Goal: Task Accomplishment & Management: Use online tool/utility

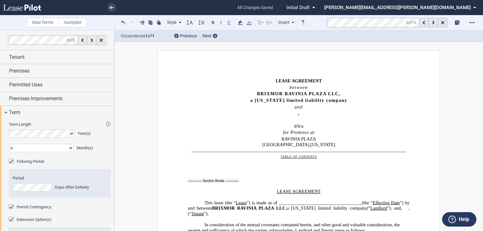
scroll to position [3103, 0]
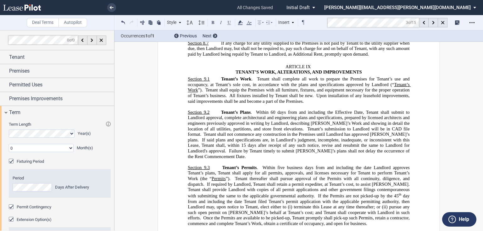
click at [334, 110] on span "days from and including the Effective Date, Tenant shall submit to Landlord app…" at bounding box center [299, 121] width 223 height 22
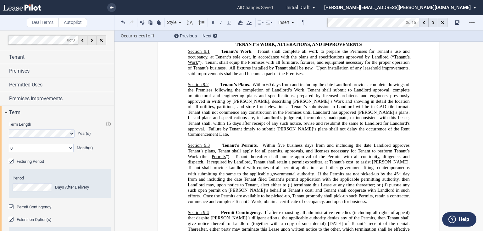
scroll to position [3154, 0]
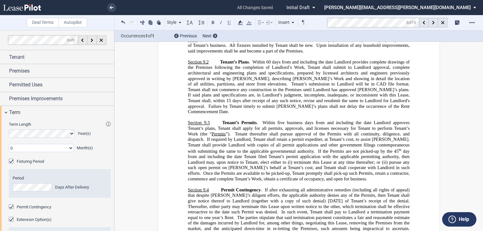
click at [257, 120] on span "." at bounding box center [257, 122] width 1 height 5
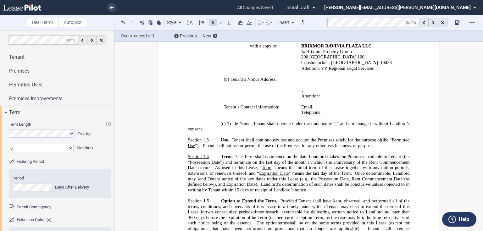
scroll to position [327, 0]
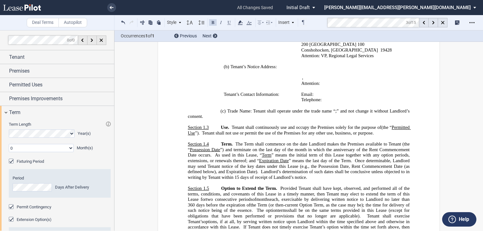
click at [232, 127] on span "Tenant shall continuously use and occupy the Premises solely for the purpose of" at bounding box center [306, 127] width 149 height 5
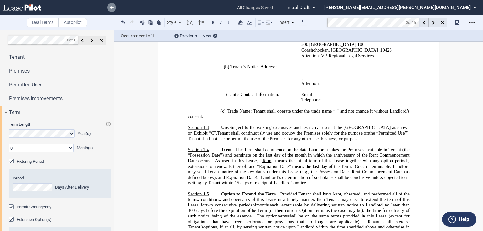
click at [110, 7] on icon at bounding box center [112, 7] width 4 height 3
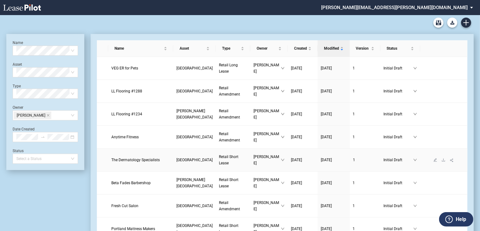
click at [219, 155] on span "Retail Short Lease" at bounding box center [229, 160] width 20 height 11
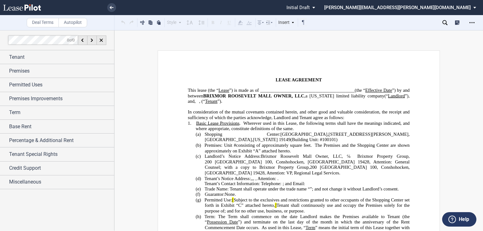
scroll to position [50, 0]
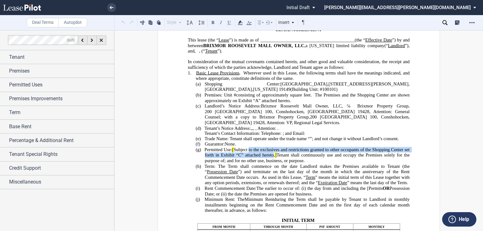
drag, startPoint x: 272, startPoint y: 159, endPoint x: 276, endPoint y: 159, distance: 3.8
click at [276, 159] on span "Permitted Use: [ Subject to the exclusives and restrictions granted to other oc…" at bounding box center [308, 155] width 206 height 16
click at [111, 8] on use at bounding box center [112, 7] width 4 height 3
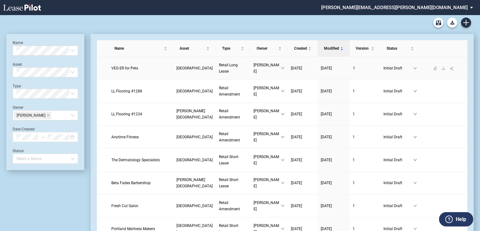
click at [127, 67] on span "VEG ER for Pets" at bounding box center [124, 68] width 27 height 4
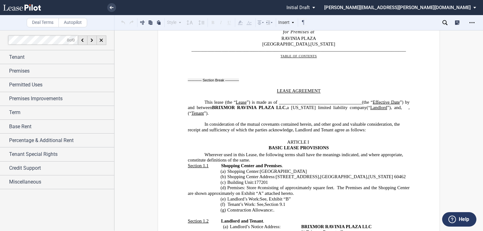
scroll to position [252, 0]
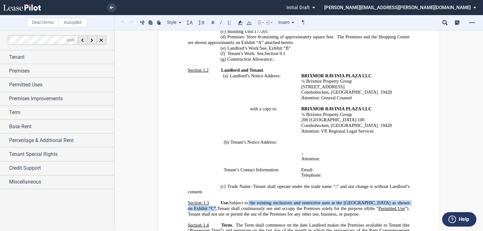
drag, startPoint x: 247, startPoint y: 202, endPoint x: 209, endPoint y: 207, distance: 38.5
click at [209, 207] on span "Subject to the existing exclusives and restrictive uses at the [GEOGRAPHIC_DATA…" at bounding box center [299, 205] width 223 height 11
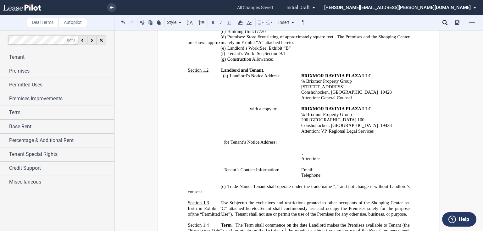
click at [222, 209] on span "C" at bounding box center [223, 208] width 3 height 5
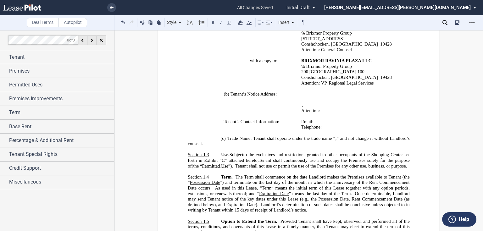
scroll to position [302, 0]
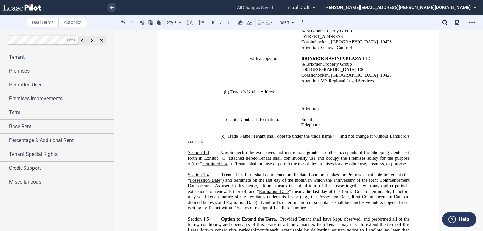
click at [444, 21] on icon at bounding box center [445, 22] width 5 height 5
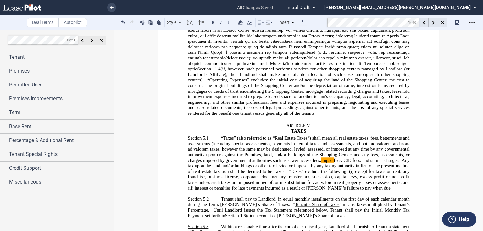
scroll to position [1949, 0]
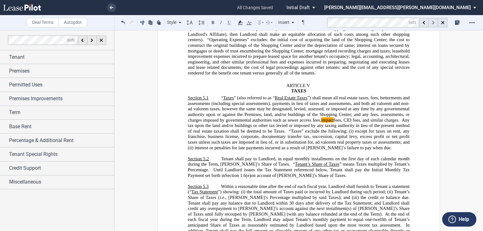
click at [434, 22] on icon at bounding box center [433, 22] width 2 height 3
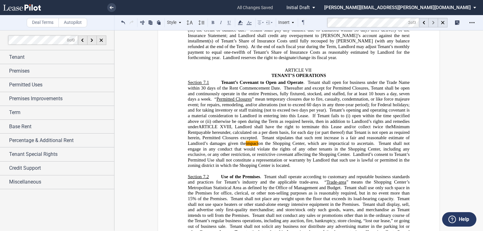
scroll to position [2348, 0]
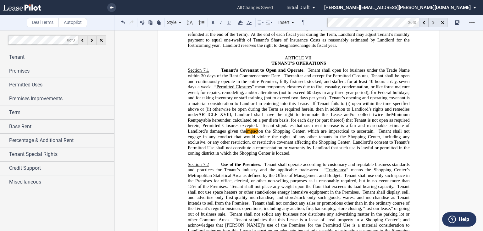
click at [433, 22] on icon at bounding box center [433, 22] width 2 height 3
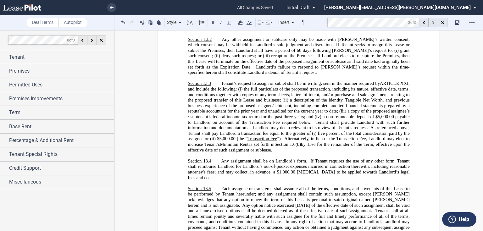
scroll to position [6512, 0]
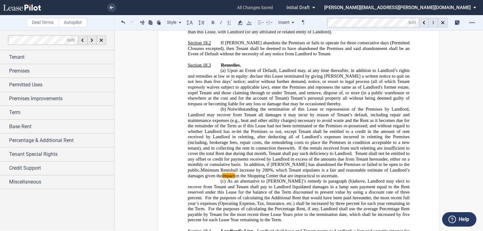
click at [434, 23] on icon at bounding box center [433, 22] width 2 height 3
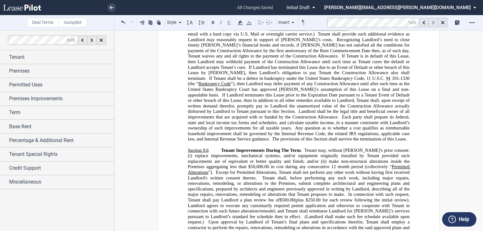
scroll to position [1949, 0]
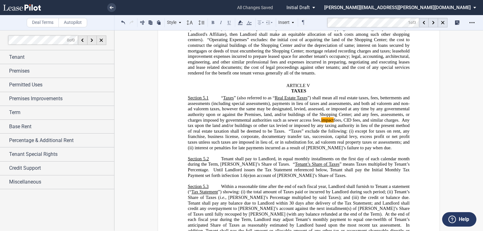
click at [326, 117] on mark "impact" at bounding box center [327, 119] width 13 height 5
click at [122, 23] on button at bounding box center [124, 23] width 8 height 8
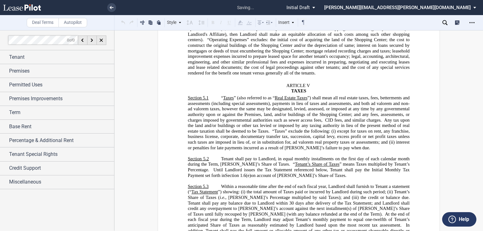
click at [122, 23] on div "Style ARTICLE I Section 1.1 (a) Subsection 1 (i) Subsection 2 (i) Subsection 3 …" at bounding box center [214, 23] width 188 height 8
click at [122, 23] on button at bounding box center [124, 23] width 8 height 8
click at [122, 23] on div "Style ARTICLE I Section 1.1 (a) Subsection 1 (i) Subsection 2 (i) Subsection 3 …" at bounding box center [214, 23] width 188 height 8
click at [122, 23] on button at bounding box center [124, 23] width 8 height 8
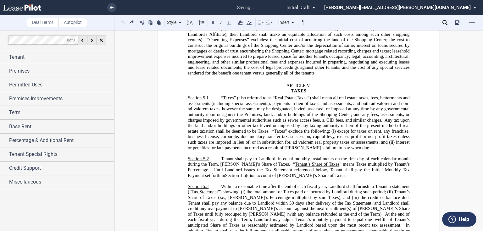
click at [122, 23] on div "Style ARTICLE I Section 1.1 (a) Subsection 1 (i) Subsection 2 (i) Subsection 3 …" at bounding box center [214, 23] width 188 height 8
click at [122, 23] on button at bounding box center [124, 23] width 8 height 8
click at [122, 23] on div "Style ARTICLE I Section 1.1 (a) Subsection 1 (i) Subsection 2 (i) Subsection 3 …" at bounding box center [214, 23] width 188 height 8
click at [122, 23] on button at bounding box center [124, 23] width 8 height 8
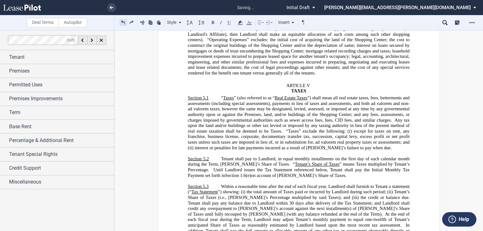
click at [122, 23] on button at bounding box center [124, 23] width 8 height 8
click at [122, 23] on div "Style ARTICLE I Section 1.1 (a) Subsection 1 (i) Subsection 2 (i) Subsection 3 …" at bounding box center [214, 23] width 188 height 8
click at [122, 23] on button at bounding box center [124, 23] width 8 height 8
click at [122, 23] on div "Style ARTICLE I Section 1.1 (a) Subsection 1 (i) Subsection 2 (i) Subsection 3 …" at bounding box center [214, 23] width 188 height 8
click at [122, 23] on button at bounding box center [124, 23] width 8 height 8
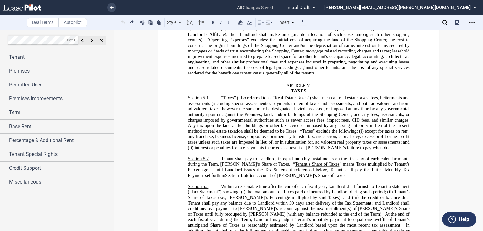
click at [122, 23] on div "Style ARTICLE I Section 1.1 (a) Subsection 1 (i) Subsection 2 (i) Subsection 3 …" at bounding box center [214, 23] width 188 height 8
click at [122, 24] on button at bounding box center [124, 23] width 8 height 8
click at [130, 22] on button at bounding box center [132, 23] width 8 height 8
click at [123, 21] on button at bounding box center [124, 23] width 8 height 8
click at [385, 165] on p "Section 5.2 Tenant shall pay to Landlord, in equal monthly installments on the …" at bounding box center [299, 167] width 222 height 22
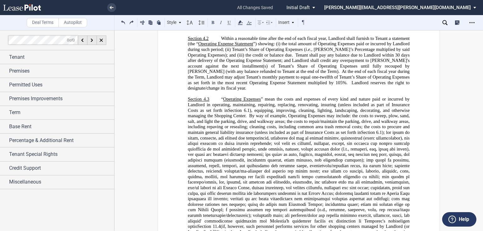
scroll to position [1747, 0]
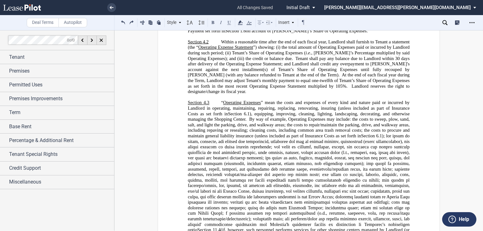
click at [378, 147] on span at bounding box center [299, 182] width 223 height 99
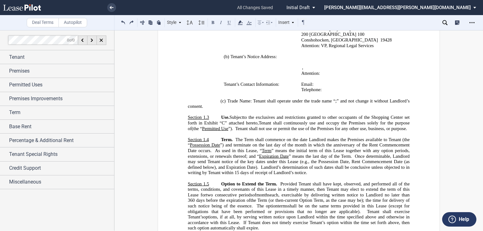
scroll to position [352, 0]
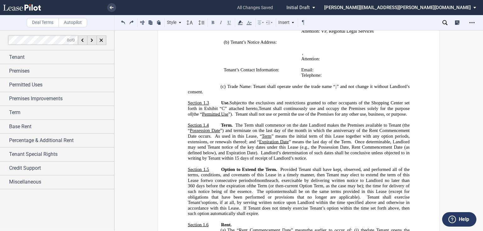
click at [332, 102] on span "to the exclusives and restrictions granted to other occupants of the Shopping C…" at bounding box center [299, 105] width 223 height 11
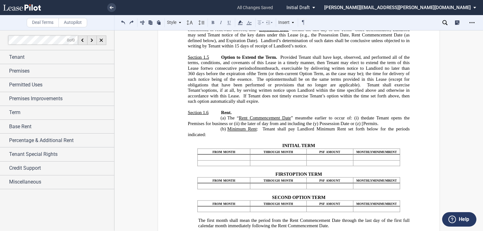
scroll to position [478, 0]
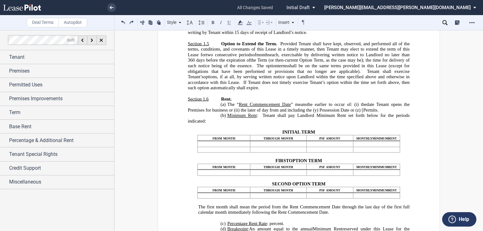
click at [361, 113] on span "day from and including the (y) Possession Date or (z) [Permits" at bounding box center [320, 109] width 116 height 5
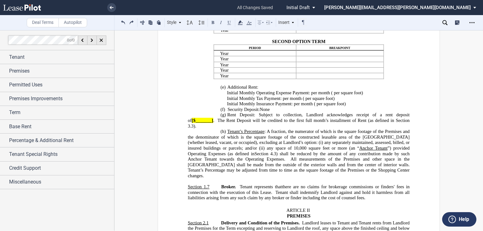
scroll to position [830, 0]
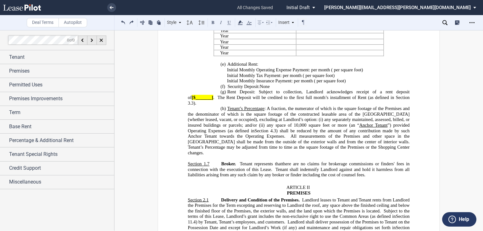
click at [256, 100] on span "Rent Deposit: Subject to collection, Landlord acknowledges receipt of a rent de…" at bounding box center [299, 94] width 223 height 11
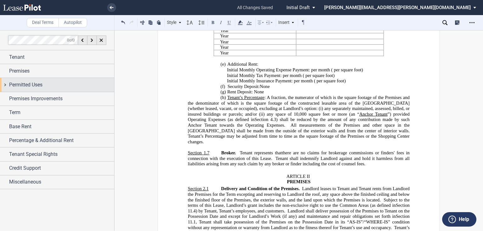
click at [34, 85] on span "Permitted Uses" at bounding box center [25, 85] width 33 height 8
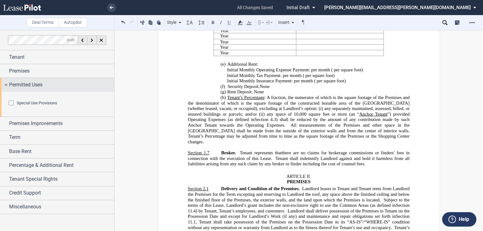
click at [34, 85] on span "Permitted Uses" at bounding box center [25, 85] width 33 height 8
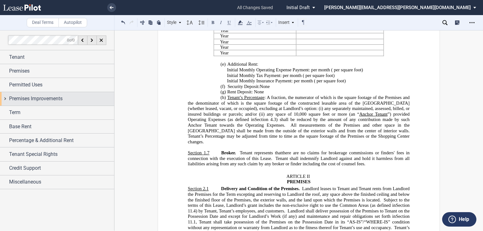
click at [31, 98] on span "Premises Improvements" at bounding box center [36, 99] width 54 height 8
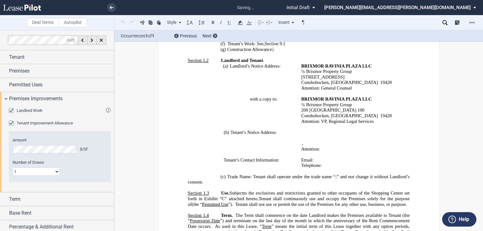
scroll to position [200, 0]
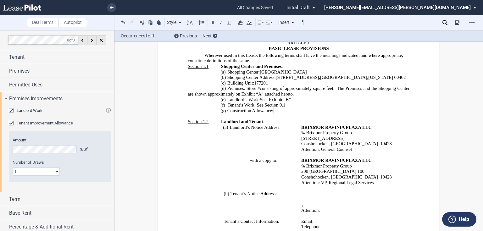
click at [334, 147] on span "Attention: General Counsel" at bounding box center [327, 149] width 51 height 5
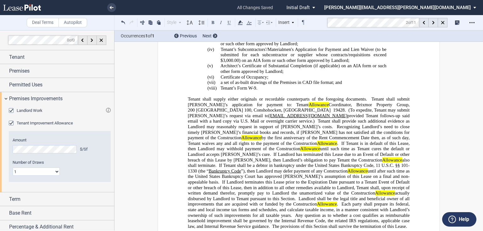
scroll to position [3455, 0]
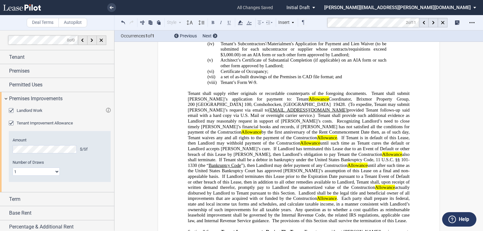
click at [335, 174] on span "If Landlord terminates this Lease prior to the Expiration Date pursuant to a Te…" at bounding box center [299, 185] width 223 height 22
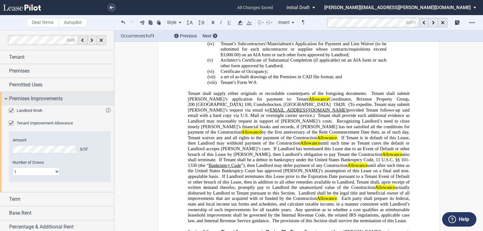
click at [49, 96] on span "Premises Improvements" at bounding box center [36, 99] width 54 height 8
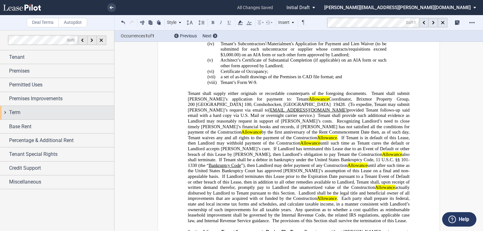
click at [26, 110] on div "Term" at bounding box center [61, 113] width 105 height 8
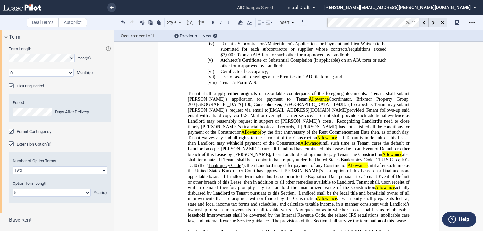
scroll to position [101, 0]
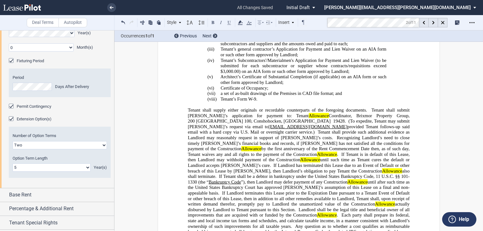
scroll to position [3430, 0]
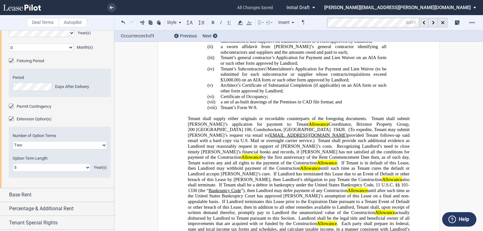
click at [335, 127] on span "(To expedite, Tenant may submit [PERSON_NAME]’s request via email to" at bounding box center [299, 132] width 223 height 11
click at [50, 144] on select "One Two Three Four" at bounding box center [60, 145] width 94 height 8
click at [13, 141] on select "One Two Three Four" at bounding box center [60, 145] width 94 height 8
click at [43, 145] on select "One Two Three Four" at bounding box center [60, 145] width 94 height 8
click at [13, 141] on select "One Two Three Four" at bounding box center [60, 145] width 94 height 8
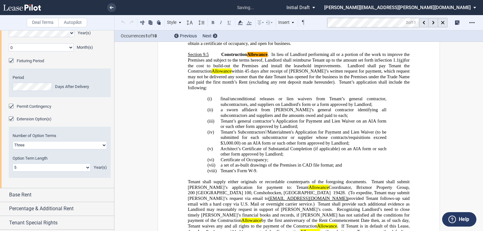
click at [41, 146] on select "One Two Three Four" at bounding box center [60, 145] width 94 height 8
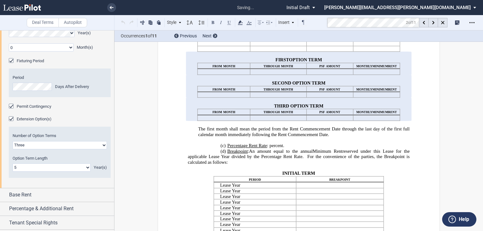
scroll to position [427, 0]
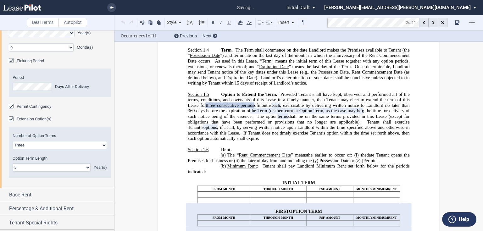
select select "2"
click at [13, 141] on select "One Two Three Four" at bounding box center [60, 145] width 94 height 8
click at [188, 113] on span ", exercisable by delivering written notice to Landlord no later than 360" at bounding box center [299, 108] width 223 height 11
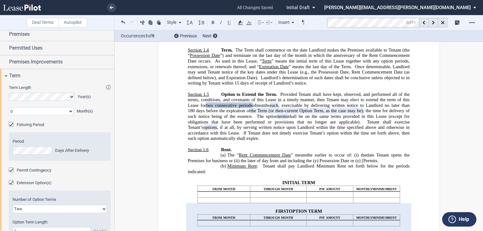
scroll to position [25, 0]
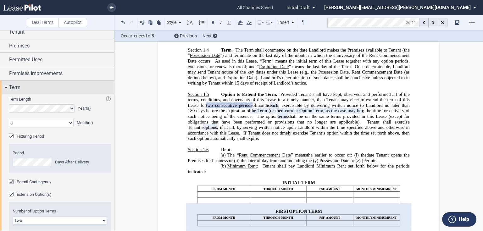
click at [24, 89] on div "Term" at bounding box center [61, 88] width 105 height 8
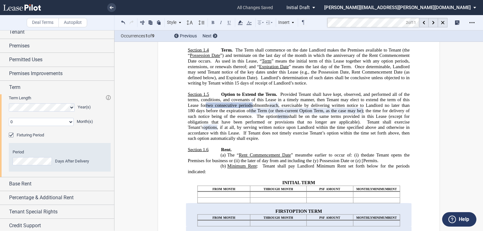
scroll to position [0, 0]
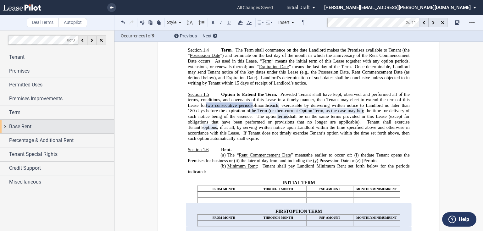
click at [20, 125] on span "Base Rent" at bounding box center [20, 127] width 22 height 8
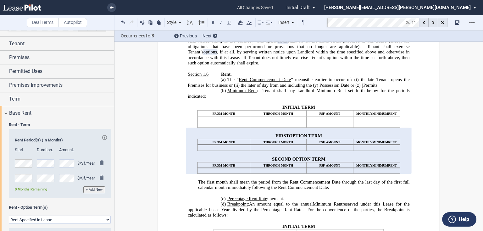
scroll to position [13, 0]
click at [24, 115] on span "Base Rent" at bounding box center [20, 114] width 22 height 8
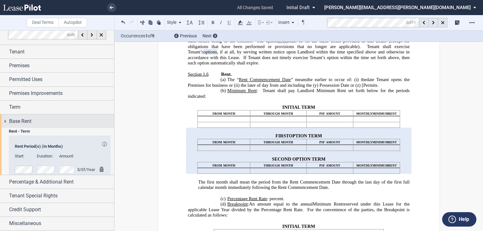
scroll to position [0, 0]
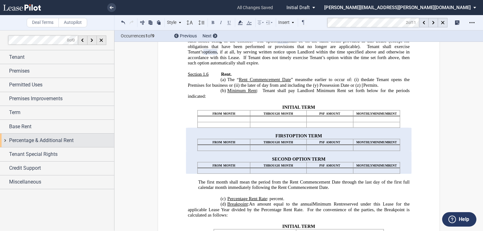
click at [25, 139] on span "Percentage & Additional Rent" at bounding box center [41, 141] width 65 height 8
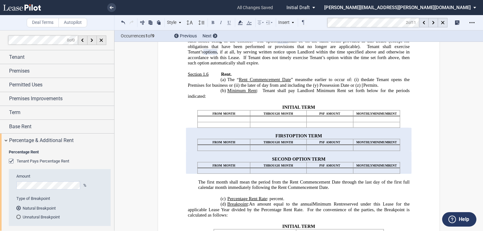
click at [11, 161] on div "Tenant Pays Percentage Rent" at bounding box center [12, 162] width 6 height 6
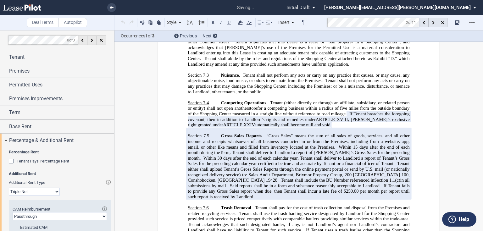
scroll to position [1946, 0]
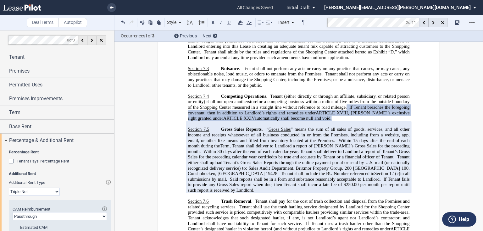
click at [265, 127] on span at bounding box center [264, 129] width 3 height 5
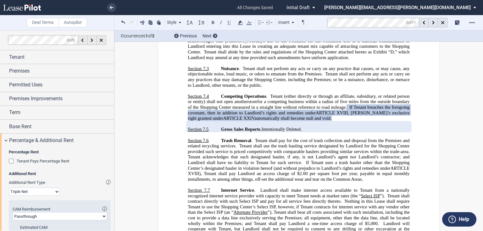
click at [272, 116] on span "automatically shall become null and void." at bounding box center [293, 118] width 77 height 5
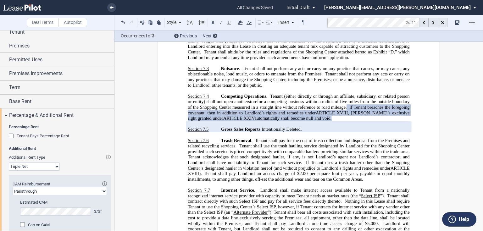
click at [58, 191] on select "Passthrough Fixed" at bounding box center [60, 191] width 94 height 8
select select "fixed"
click at [13, 187] on select "Passthrough Fixed" at bounding box center [60, 191] width 94 height 8
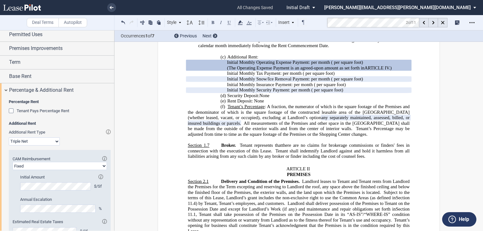
scroll to position [50, 0]
click at [41, 92] on span "Percentage & Additional Rent" at bounding box center [41, 91] width 65 height 8
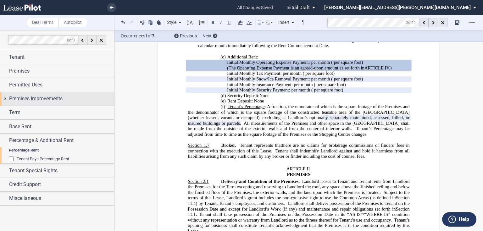
scroll to position [0, 0]
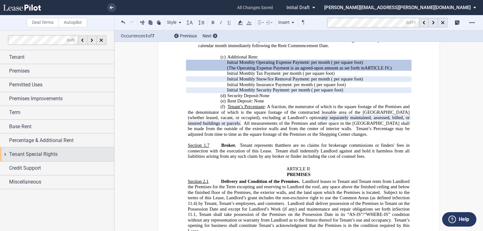
click at [46, 153] on span "Tenant Special Rights" at bounding box center [33, 155] width 48 height 8
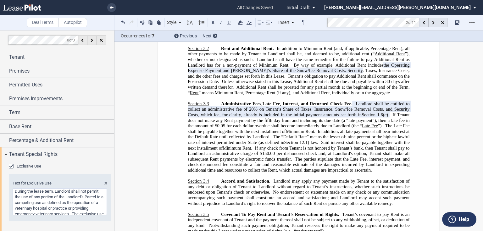
scroll to position [922, 0]
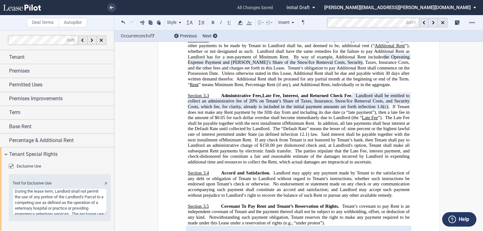
click at [299, 110] on span "Landlord shall be entitled to collect an administrative fee of 20% on Tenant’s …" at bounding box center [299, 101] width 223 height 16
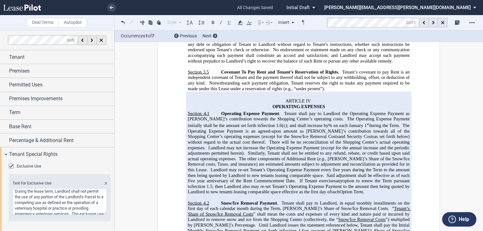
scroll to position [1047, 0]
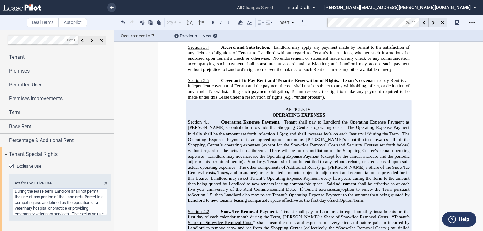
drag, startPoint x: 284, startPoint y: 142, endPoint x: 322, endPoint y: 135, distance: 38.2
click at [289, 130] on span "Tenant shall pay to Landlord the Operating Expense Payment as [PERSON_NAME]’s c…" at bounding box center [299, 125] width 223 height 11
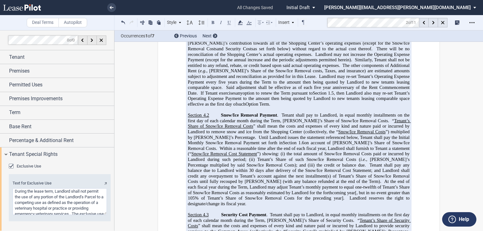
scroll to position [1173, 0]
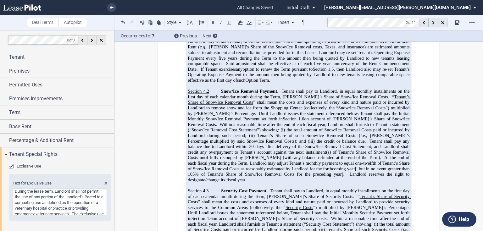
click at [282, 99] on span "Tenant shall pay to Landlord, in equal monthly installments on the first day of…" at bounding box center [299, 94] width 223 height 11
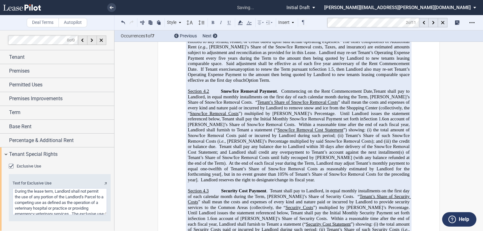
click at [269, 199] on span "Tenant shall pay to Landlord, in equal monthly installments on the first day of…" at bounding box center [299, 193] width 223 height 11
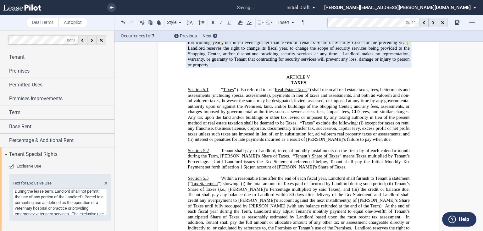
scroll to position [1400, 0]
click at [220, 158] on span "Tenant shall pay to Landlord, in equal monthly installments on the first day of…" at bounding box center [299, 152] width 223 height 11
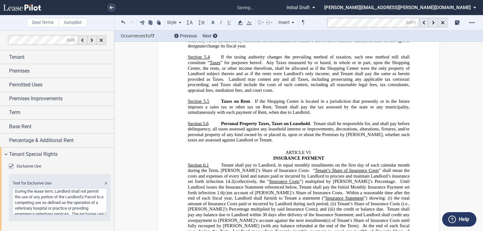
scroll to position [1601, 0]
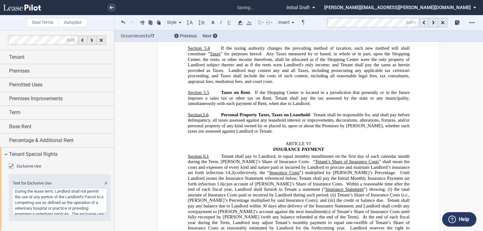
click at [221, 155] on span "Tenant shall pay to Landlord, in equal monthly installments on the first day of…" at bounding box center [299, 159] width 223 height 11
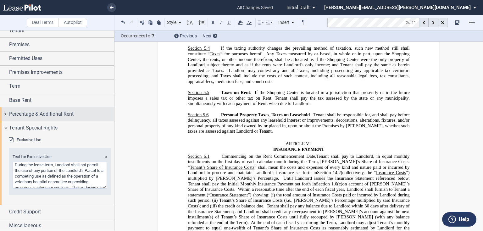
scroll to position [28, 0]
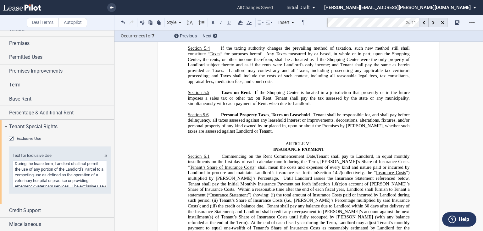
click at [74, 172] on textarea "Text for Exclusive Use" at bounding box center [60, 174] width 94 height 27
click at [60, 174] on textarea "Text for Exclusive Use" at bounding box center [60, 174] width 94 height 27
drag, startPoint x: 94, startPoint y: 174, endPoint x: -16, endPoint y: 147, distance: 113.9
click at [0, 147] on html ".bocls-1{fill:#26354a;fill-rule:evenodd} Loading... × all changes saved Pending…" at bounding box center [241, 115] width 483 height 231
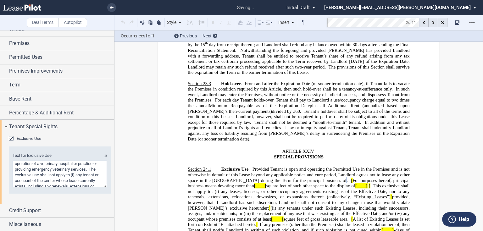
scroll to position [7691, 0]
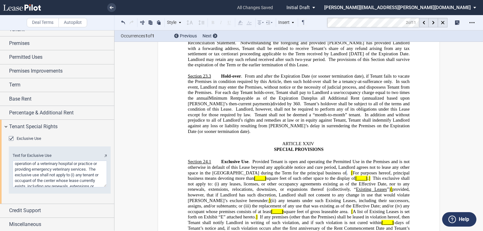
type textarea "operation of a veterinary hospital or practice or providing emergency veterinar…"
click at [356, 170] on span "For purposes hereof, principal business means devoting more than" at bounding box center [299, 175] width 223 height 11
click at [348, 170] on span at bounding box center [349, 172] width 3 height 5
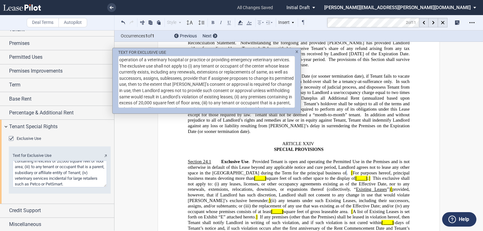
click at [345, 112] on div "TEXT FOR EXCLUSIVE USE operation of a veterinary hospital or practice or provid…" at bounding box center [241, 115] width 483 height 231
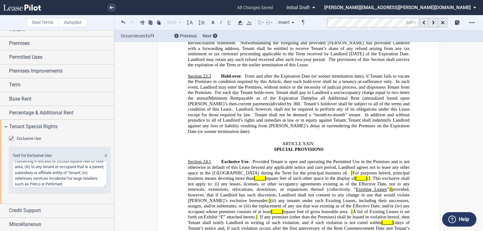
click at [348, 170] on span at bounding box center [349, 172] width 3 height 5
click at [123, 25] on button at bounding box center [124, 23] width 8 height 8
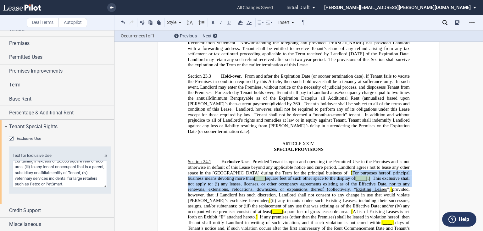
drag, startPoint x: 336, startPoint y: 133, endPoint x: 347, endPoint y: 149, distance: 19.4
click at [347, 159] on span "Exclusive Use . Provided Tenant is open and operating the Permitted Use in the …" at bounding box center [299, 197] width 223 height 77
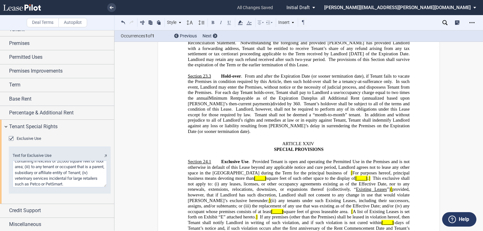
click at [356, 187] on span "Existing Leases" at bounding box center [371, 189] width 31 height 5
drag, startPoint x: 337, startPoint y: 132, endPoint x: 358, endPoint y: 148, distance: 25.8
click at [358, 159] on span "Exclusive Use . Provided Tenant is open and operating the Permitted Use in the …" at bounding box center [299, 197] width 223 height 77
click at [367, 198] on span "any tenants under such Existing Leases, including their successors, assigns, an…" at bounding box center [299, 203] width 223 height 11
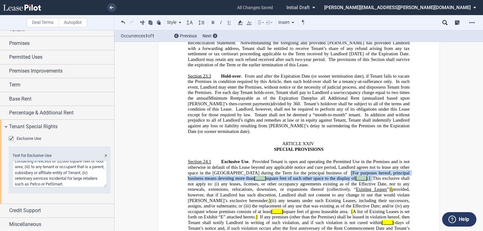
drag, startPoint x: 363, startPoint y: 137, endPoint x: 334, endPoint y: 130, distance: 29.5
click at [334, 159] on span "Exclusive Use . Provided Tenant is open and operating the Permitted Use in the …" at bounding box center [299, 197] width 223 height 77
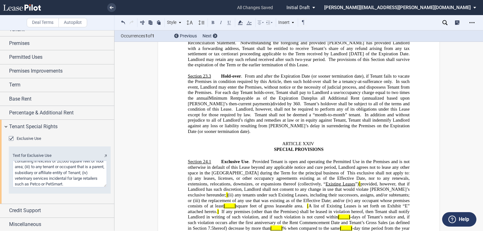
drag, startPoint x: 333, startPoint y: 143, endPoint x: 383, endPoint y: 143, distance: 50.4
click at [334, 159] on span "Exclusive Use . Provided Tenant is open and operating the Permitted Use in the …" at bounding box center [299, 195] width 223 height 72
click at [224, 204] on span "[____]" at bounding box center [230, 206] width 12 height 5
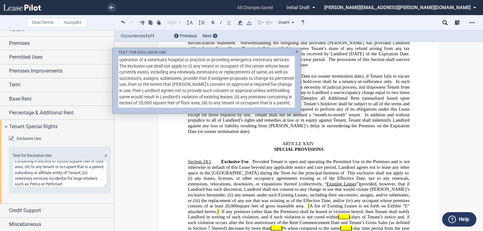
click at [280, 166] on div "TEXT FOR EXCLUSIVE USE operation of a veterinary hospital or practice or provid…" at bounding box center [241, 115] width 483 height 231
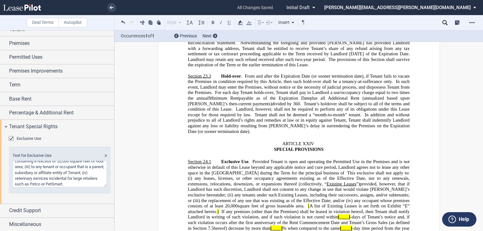
click at [305, 204] on span at bounding box center [306, 206] width 3 height 5
drag, startPoint x: 280, startPoint y: 166, endPoint x: 409, endPoint y: 164, distance: 129.0
click at [409, 164] on span "Exclusive Use . Provided Tenant is open and operating the Permitted Use in the …" at bounding box center [299, 195] width 223 height 72
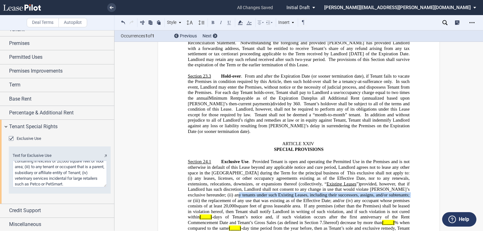
drag, startPoint x: 198, startPoint y: 154, endPoint x: 388, endPoint y: 154, distance: 189.5
click at [388, 193] on span "any tenants under such Existing Leases, including their successors, assigns, an…" at bounding box center [299, 198] width 223 height 11
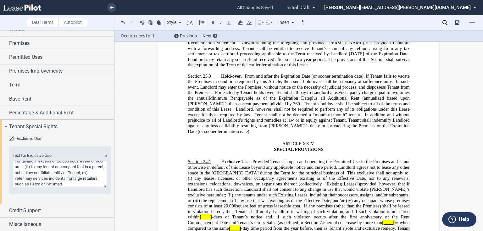
drag, startPoint x: 311, startPoint y: 160, endPoint x: 318, endPoint y: 160, distance: 6.3
click at [312, 198] on span "the replacement of any use that was existing as of the Effective Date; and/or (…" at bounding box center [276, 200] width 151 height 5
drag, startPoint x: 274, startPoint y: 166, endPoint x: 281, endPoint y: 165, distance: 6.8
click at [277, 166] on span "Exclusive Use . Provided Tenant is open and operating the Permitted Use in the …" at bounding box center [299, 192] width 223 height 66
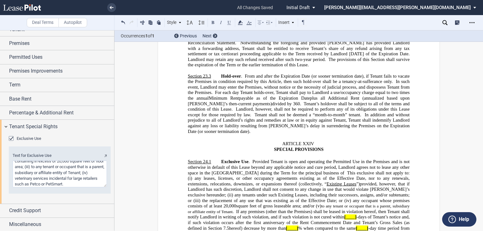
click at [279, 204] on span "square feet of gross leaseable area; and/or (v) to any tenant or occupant that …" at bounding box center [299, 209] width 223 height 11
drag, startPoint x: 196, startPoint y: 171, endPoint x: 219, endPoint y: 168, distance: 22.6
click at [200, 171] on span "Exclusive Use . Provided Tenant is open and operating the Permitted Use in the …" at bounding box center [299, 195] width 223 height 72
drag, startPoint x: 212, startPoint y: 171, endPoint x: 278, endPoint y: 191, distance: 68.0
click at [213, 204] on span "to any tenant or occupant that is a parent, subsidiary or affiliate entity of T…" at bounding box center [299, 209] width 223 height 10
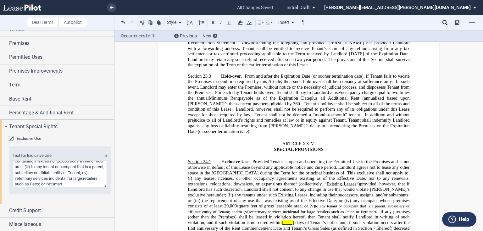
click at [352, 209] on span "If any premises (other than the Premises) shall be leased in violation hereof, …" at bounding box center [299, 217] width 223 height 16
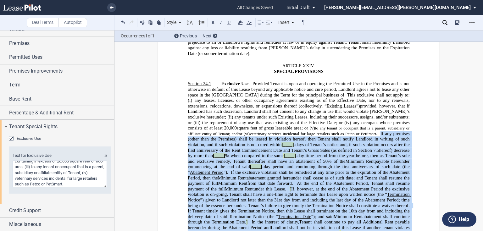
scroll to position [7792, 0]
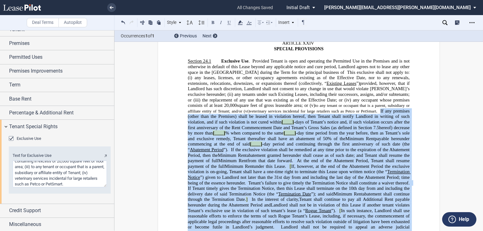
drag, startPoint x: 350, startPoint y: 172, endPoint x: 309, endPoint y: 206, distance: 53.8
click at [309, 206] on p "Section 24.1 Exclusive Use . Provided Tenant is open and operating the Permitte…" at bounding box center [299, 156] width 222 height 194
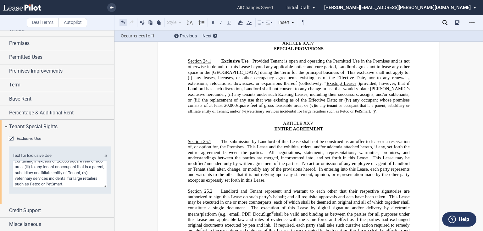
click at [123, 23] on button at bounding box center [124, 23] width 8 height 8
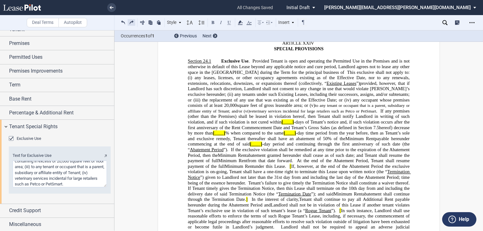
click at [131, 23] on button at bounding box center [132, 23] width 8 height 8
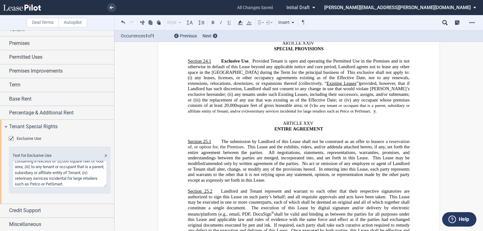
click at [374, 108] on span "y." at bounding box center [375, 110] width 3 height 5
click at [378, 103] on span "to any tenant or occupant that is a parent, subsidiary or affiliate entity of T…" at bounding box center [299, 108] width 223 height 11
click at [372, 103] on span "to any tenant or occupant that is a parent, subsidiary or affiliate entity of T…" at bounding box center [299, 108] width 223 height 10
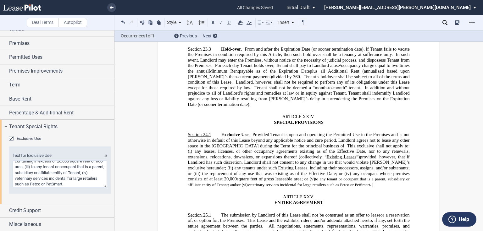
scroll to position [7716, 0]
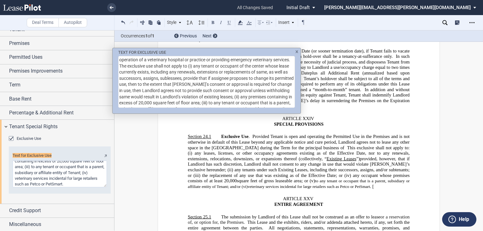
click at [350, 115] on div "TEXT FOR EXCLUSIVE USE operation of a veterinary hospital or practice or provid…" at bounding box center [241, 115] width 483 height 231
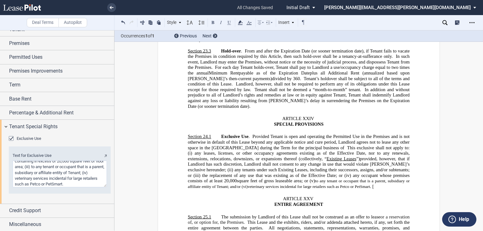
click at [368, 146] on p "Section 24.1 Exclusive Use . Provided Tenant is open and operating the Permitte…" at bounding box center [299, 161] width 222 height 55
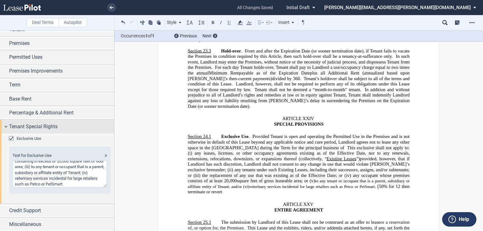
click at [25, 126] on span "Tenant Special Rights" at bounding box center [33, 127] width 48 height 8
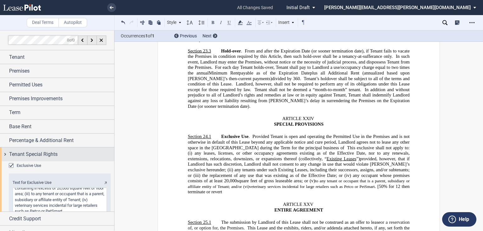
scroll to position [77, 0]
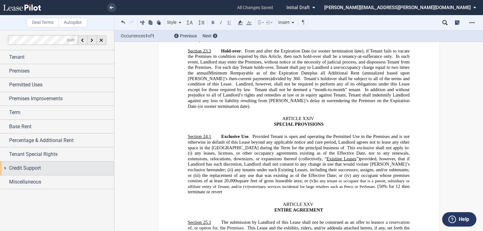
click at [24, 168] on span "Credit Support" at bounding box center [25, 169] width 32 height 8
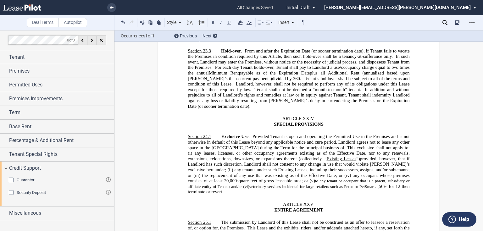
click at [10, 180] on div "Guarantor" at bounding box center [12, 181] width 6 height 6
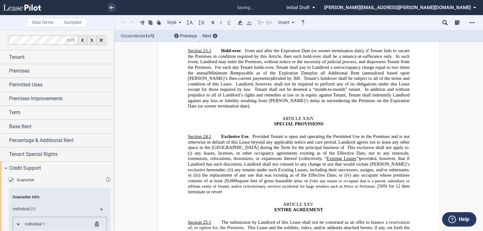
scroll to position [339, 0]
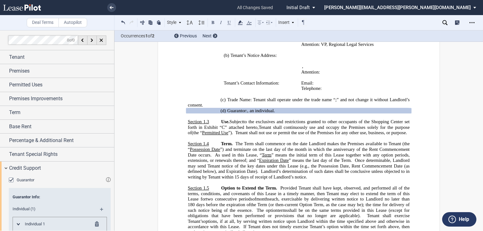
click at [12, 180] on div "Guarantor" at bounding box center [12, 181] width 6 height 6
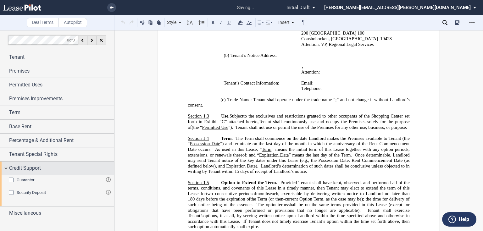
click at [20, 170] on span "Credit Support" at bounding box center [25, 169] width 32 height 8
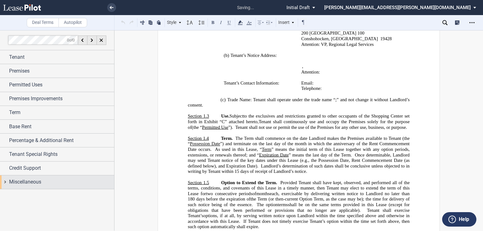
click at [15, 180] on span "Miscellaneous" at bounding box center [25, 182] width 32 height 8
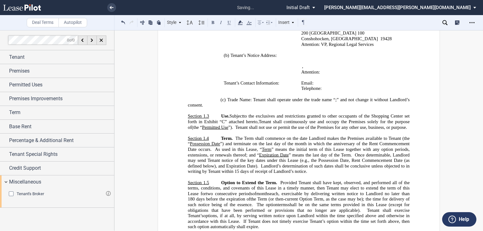
click at [13, 192] on div "Tenant's Broker" at bounding box center [12, 195] width 6 height 6
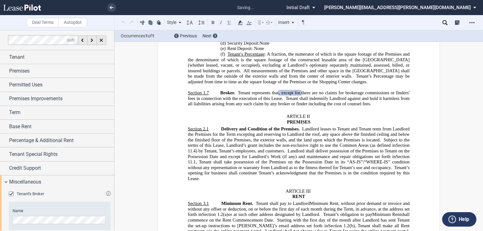
scroll to position [700, 0]
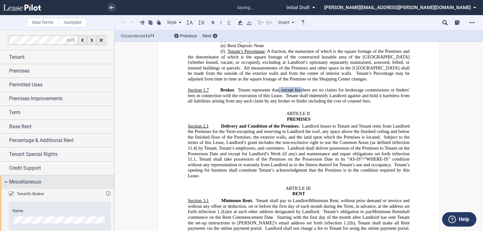
click at [18, 183] on span "Miscellaneous" at bounding box center [25, 182] width 32 height 8
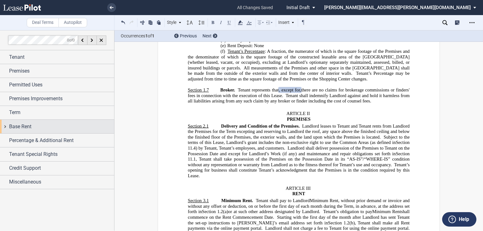
click at [21, 129] on span "Base Rent" at bounding box center [20, 127] width 22 height 8
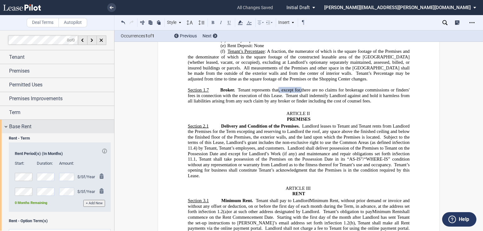
click at [21, 129] on span "Base Rent" at bounding box center [20, 127] width 22 height 8
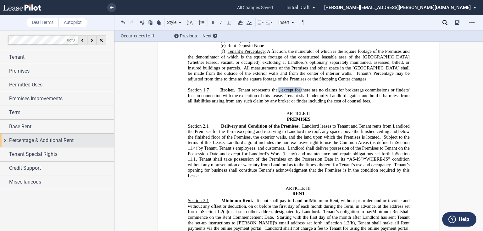
click at [33, 144] on div "Percentage & Additional Rent" at bounding box center [57, 141] width 114 height 14
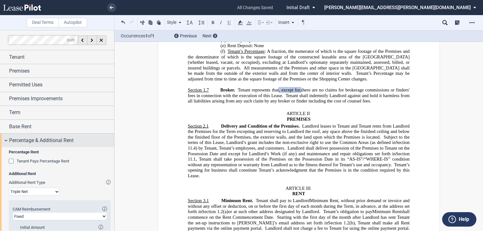
click at [33, 144] on div "Percentage & Additional Rent" at bounding box center [57, 141] width 114 height 14
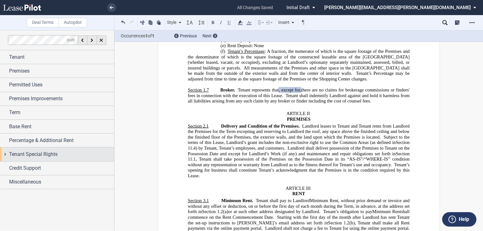
click at [22, 155] on span "Tenant Special Rights" at bounding box center [33, 155] width 48 height 8
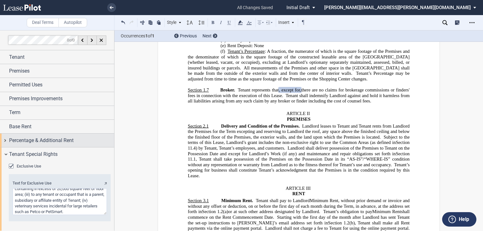
scroll to position [28, 0]
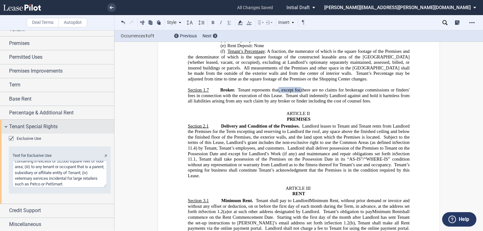
click at [26, 126] on span "Tenant Special Rights" at bounding box center [33, 127] width 48 height 8
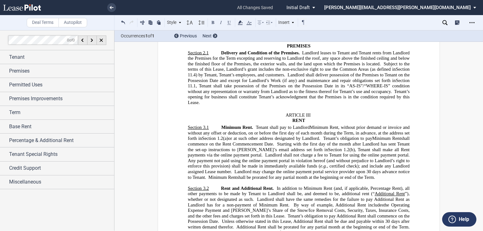
scroll to position [775, 0]
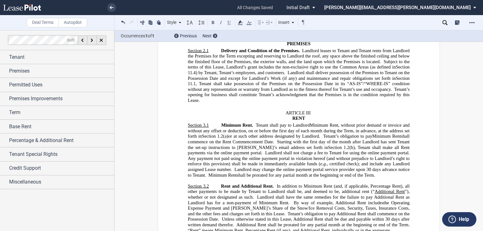
click at [273, 139] on span ", without prior demand or invoice and without any offset or deduction, on or be…" at bounding box center [299, 131] width 223 height 16
click at [292, 92] on span ", Tenant shall take possession of the Premises on the Possession Date in its “A…" at bounding box center [299, 86] width 223 height 11
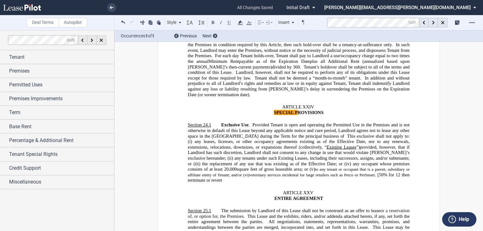
scroll to position [7731, 0]
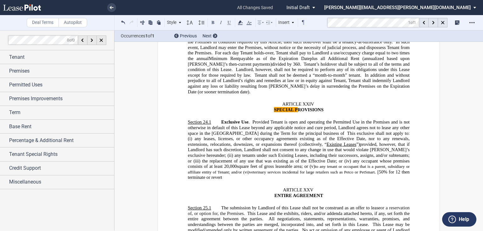
click at [214, 144] on p "Section 24.1 Exclusive Use . Provided Tenant is open and operating the Permitte…" at bounding box center [299, 150] width 222 height 61
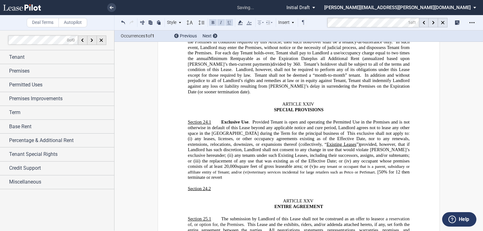
click at [217, 186] on p "Section 24.2 ​" at bounding box center [299, 189] width 222 height 6
click at [214, 23] on button at bounding box center [213, 23] width 8 height 8
click at [445, 23] on icon at bounding box center [445, 22] width 5 height 5
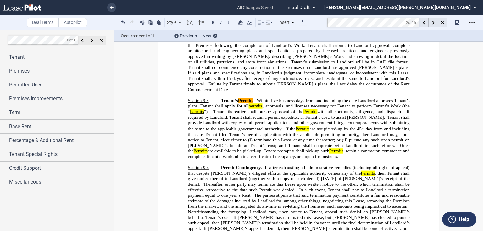
scroll to position [2681, 0]
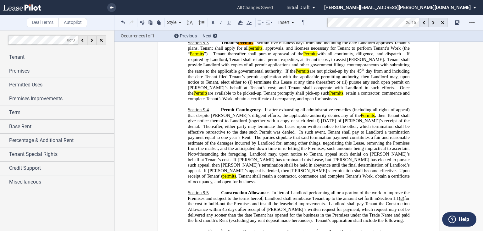
click at [284, 110] on span "If after exhausting all administrative remedies (including all rights of appeal…" at bounding box center [299, 118] width 223 height 22
click at [237, 107] on span "Permit Contingency" at bounding box center [241, 109] width 40 height 5
click at [264, 107] on span "If after exhausting all administrative remedies (including all rights of appeal…" at bounding box center [299, 118] width 223 height 22
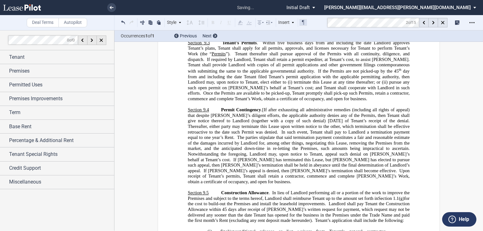
click at [303, 20] on md-toolbar "Deal Terms Autopilot Style ARTICLE I Section 1.1 (a) Subsection 1 (i) Subsectio…" at bounding box center [241, 22] width 483 height 15
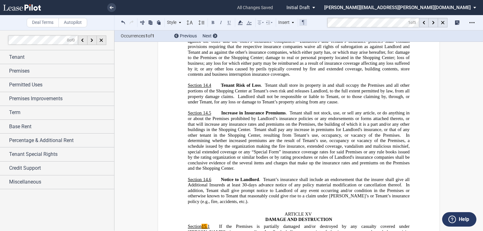
scroll to position [5304, 0]
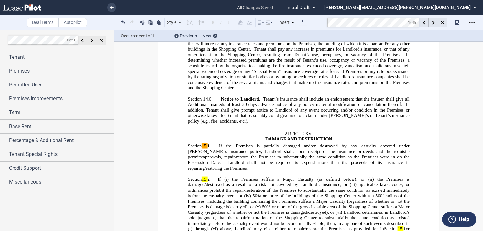
click at [310, 24] on md-toolbar "Deal Terms Autopilot Style ARTICLE I Section 1.1 (a) Subsection 1 (i) Subsectio…" at bounding box center [241, 22] width 483 height 15
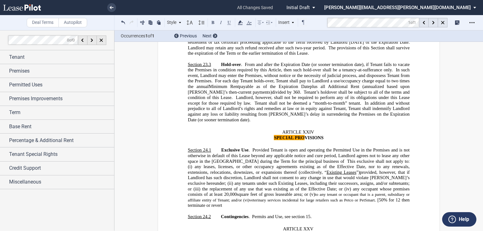
scroll to position [7706, 0]
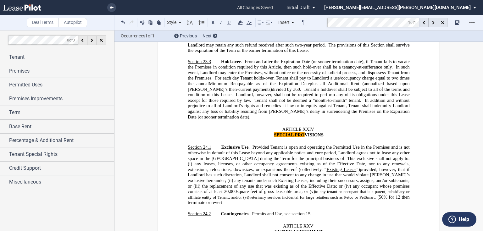
click at [321, 211] on p "Section 24.2 ​ Contingencies . Permits and Use, see section 15." at bounding box center [299, 214] width 222 height 6
click at [261, 211] on span "Fianncial Permits and Use, see section 9?[" at bounding box center [289, 213] width 78 height 5
click at [340, 211] on span "Landlord’s Financial Approval. Permits and Use, see section 9?[" at bounding box center [309, 213] width 119 height 5
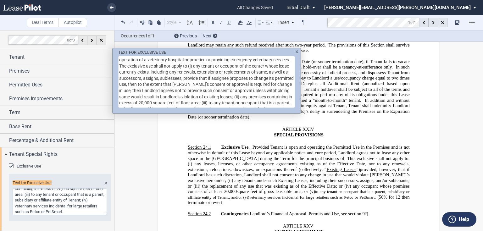
scroll to position [20, 0]
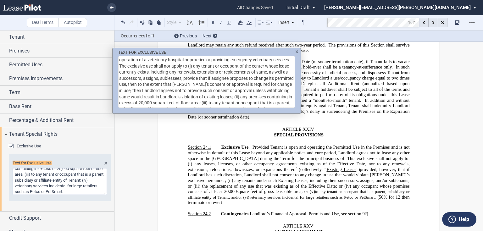
click at [296, 52] on img "TEXT FOR ..." at bounding box center [297, 51] width 3 height 3
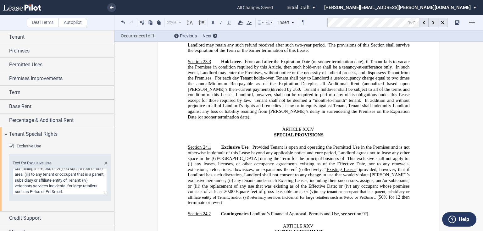
click at [309, 20] on md-toolbar "Deal Terms Autopilot Style (1) Section Normal Normal 8pt 9pt 10pt 10.5pt 11pt 1…" at bounding box center [241, 22] width 483 height 15
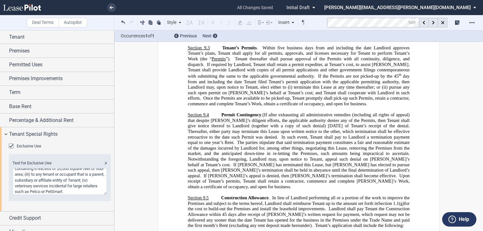
scroll to position [2676, 0]
drag, startPoint x: 345, startPoint y: 115, endPoint x: 387, endPoint y: 110, distance: 42.7
click at [354, 113] on span "If after exhausting all administrative remedies (including all rights of appeal…" at bounding box center [299, 121] width 223 height 16
click at [266, 113] on span "If after exhausting all administrative remedies (including all rights of appeal…" at bounding box center [299, 121] width 223 height 16
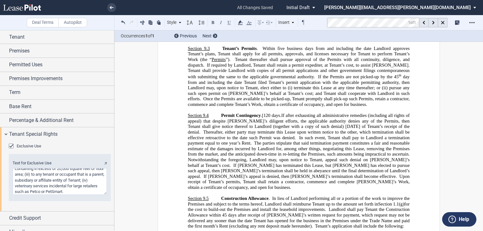
click at [251, 120] on span "If after exhausting all administrative remedies (including all rights of appeal…" at bounding box center [299, 124] width 223 height 22
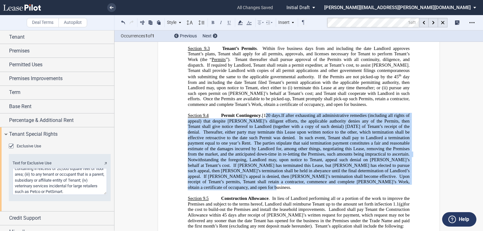
drag, startPoint x: 263, startPoint y: 109, endPoint x: 319, endPoint y: 174, distance: 85.5
click at [319, 174] on span "Permit Contingency . [120 days. If after exhausting all administrative remedies…" at bounding box center [300, 151] width 224 height 77
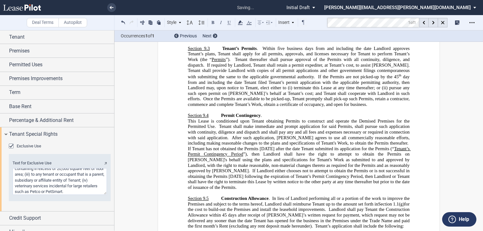
click at [120, 21] on button at bounding box center [124, 23] width 8 height 8
click at [288, 113] on p "Section 9.4 Permit Contingency . This Lease is conditioned upon Tenant obtainin…" at bounding box center [299, 154] width 222 height 83
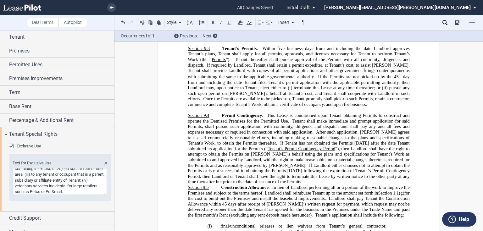
click at [270, 176] on p "Section 9.4 Permit Contingency . This Lease is conditioned upon Tenant obtainin…" at bounding box center [299, 149] width 222 height 72
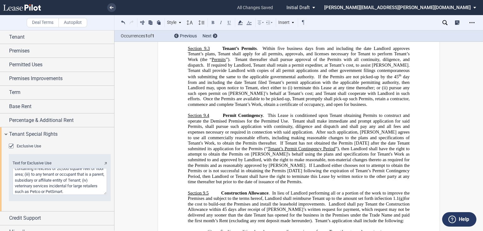
click at [217, 114] on span "This Lease is conditioned upon Tenant obtaining Permits to construct and operat…" at bounding box center [299, 149] width 223 height 72
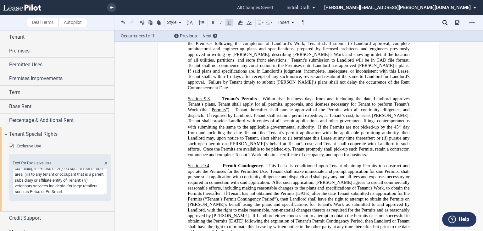
scroll to position [2651, 0]
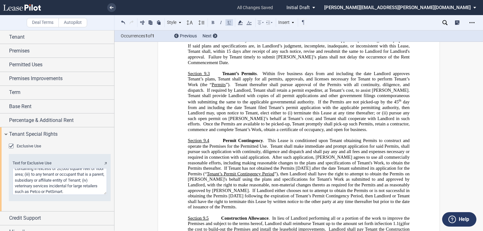
click at [355, 71] on span "Within five business days from and including the date Landlord approves Tenant’…" at bounding box center [299, 79] width 223 height 16
click at [398, 72] on span "Within five business days from and including the date Landlord approves Tenant’…" at bounding box center [299, 79] width 223 height 16
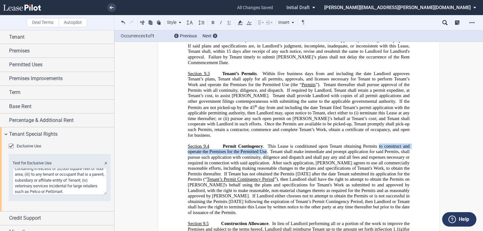
drag, startPoint x: 377, startPoint y: 134, endPoint x: 265, endPoint y: 139, distance: 112.5
click at [265, 144] on span "This Lease is conditioned upon Tenant obtaining Permits to construct and operat…" at bounding box center [299, 180] width 223 height 72
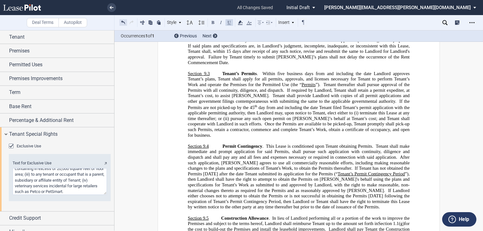
click at [125, 22] on button at bounding box center [124, 23] width 8 height 8
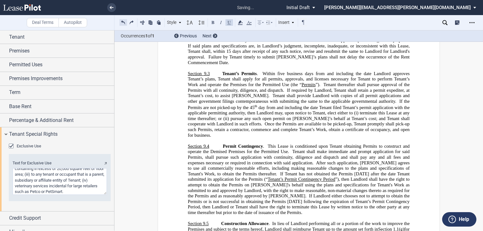
click at [125, 22] on button at bounding box center [124, 23] width 8 height 8
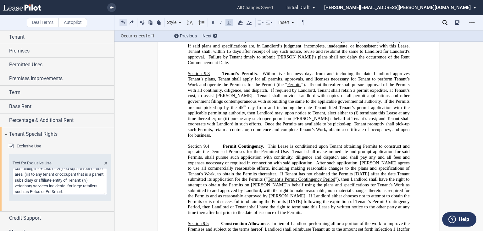
click at [125, 22] on button at bounding box center [124, 23] width 8 height 8
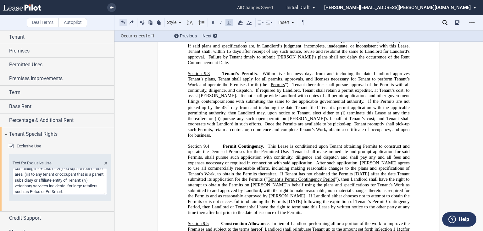
click at [125, 22] on button at bounding box center [124, 23] width 8 height 8
click at [132, 23] on button at bounding box center [132, 23] width 8 height 8
click at [132, 23] on div "Style ARTICLE I Section 1.1 (a) Subsection 1 (i) Subsection 2 (i) Subsection 3 …" at bounding box center [214, 23] width 188 height 8
click at [132, 23] on button at bounding box center [132, 23] width 8 height 8
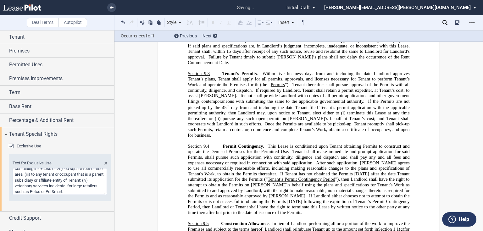
click at [132, 23] on div "Style ARTICLE I Section 1.1 (a) Subsection 1 (i) Subsection 2 (i) Subsection 3 …" at bounding box center [214, 23] width 188 height 8
click at [132, 23] on button at bounding box center [132, 23] width 8 height 8
click at [132, 23] on div "Style ARTICLE I Section 1.1 (a) Subsection 1 (i) Subsection 2 (i) Subsection 3 …" at bounding box center [214, 23] width 188 height 8
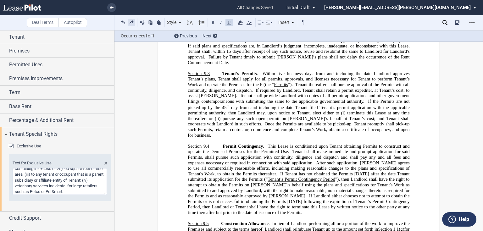
click at [132, 23] on button at bounding box center [132, 23] width 8 height 8
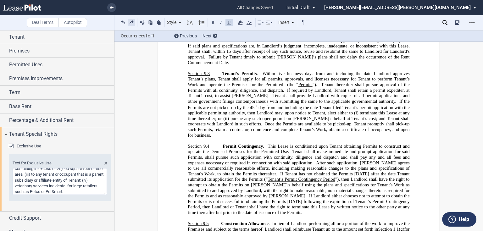
click at [132, 23] on button at bounding box center [132, 23] width 8 height 8
click at [132, 23] on div "Style ARTICLE I Section 1.1 (a) Subsection 1 (i) Subsection 2 (i) Subsection 3 …" at bounding box center [214, 23] width 188 height 8
click at [132, 23] on button at bounding box center [132, 23] width 8 height 8
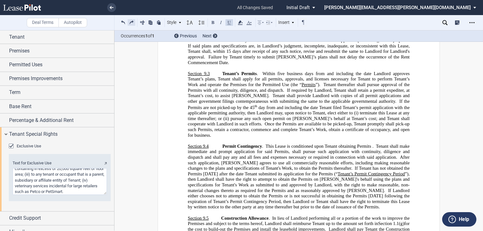
click at [132, 23] on button at bounding box center [132, 23] width 8 height 8
drag, startPoint x: 404, startPoint y: 155, endPoint x: 424, endPoint y: 151, distance: 19.9
click at [404, 155] on span "This Lease is conditioned upon Tenant obtaining Permits. Tenant shall make imme…" at bounding box center [299, 177] width 223 height 66
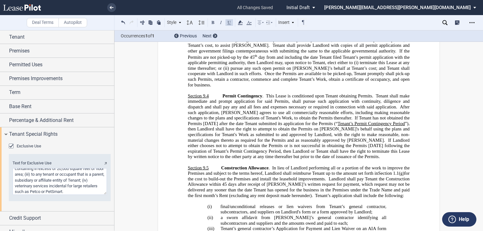
scroll to position [2726, 0]
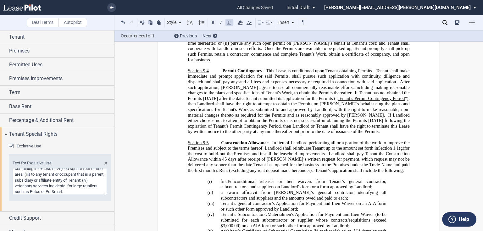
click at [345, 92] on span "This Lease is conditioned upon Tenant obtaining Permits. Tenant shall make imme…" at bounding box center [299, 101] width 223 height 66
click at [215, 96] on span "This Lease is conditioned upon Tenant obtaining Permits. Tenant shall make imme…" at bounding box center [299, 101] width 223 height 66
click at [239, 151] on span "Landlord shall pay Tenant the Construction Allowance within 45" at bounding box center [299, 156] width 223 height 11
drag, startPoint x: 245, startPoint y: 146, endPoint x: 249, endPoint y: 146, distance: 4.1
click at [249, 151] on span "Landlord shall pay Tenant the Construction Allowance within 45" at bounding box center [299, 156] width 223 height 11
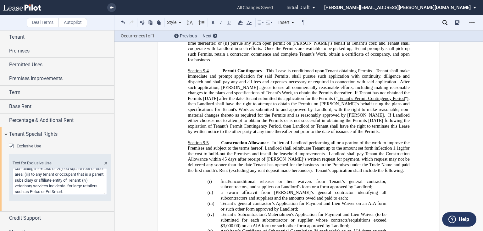
click at [234, 151] on span "Landlord shall pay Tenant the Construction Allowance within 45" at bounding box center [299, 156] width 223 height 11
drag, startPoint x: 234, startPoint y: 147, endPoint x: 250, endPoint y: 147, distance: 15.4
click at [250, 151] on span "Landlord shall pay Tenant the Construction Allowance within 45" at bounding box center [299, 156] width 223 height 11
click at [237, 151] on span "Landlord shall pay Tenant the Construction Allowance within 45" at bounding box center [299, 156] width 223 height 11
click at [328, 112] on span "If Landlord either chooses not to attempt to obtain the Permits or is not succe…" at bounding box center [299, 123] width 223 height 22
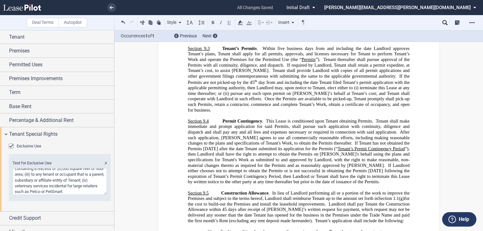
scroll to position [2651, 0]
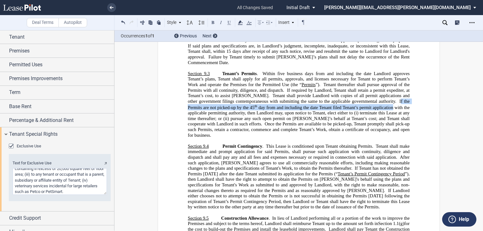
drag, startPoint x: 351, startPoint y: 93, endPoint x: 350, endPoint y: 99, distance: 6.0
click at [350, 99] on span "Tenant’s Permits . Within five business days from and including the date Landlo…" at bounding box center [299, 104] width 223 height 67
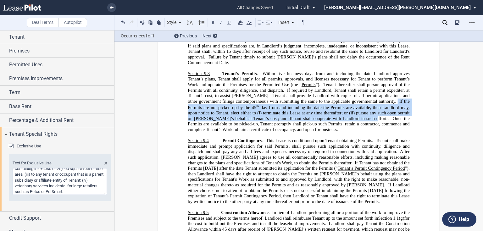
drag, startPoint x: 347, startPoint y: 93, endPoint x: 318, endPoint y: 111, distance: 34.0
click at [318, 111] on span "Tenant’s Permits . Within five business days from and including the date Landlo…" at bounding box center [299, 101] width 223 height 61
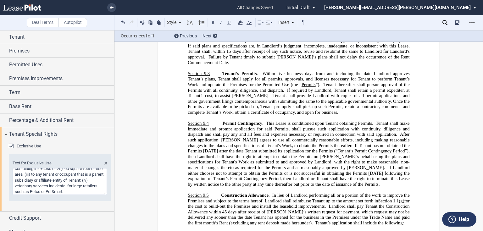
click at [389, 132] on span "After such application, [PERSON_NAME] agrees to use all commercially reasonable…" at bounding box center [299, 140] width 223 height 16
click at [334, 143] on span "If Tenant has not obtained the Permits [DATE] after the date Tenant submitted i…" at bounding box center [299, 148] width 223 height 11
drag, startPoint x: 322, startPoint y: 138, endPoint x: 365, endPoint y: 137, distance: 43.2
click at [365, 143] on span "If Tenant has not obtained the Permits [DATE] after the date Tenant submitted i…" at bounding box center [299, 148] width 223 height 11
click at [310, 159] on span "”), then Landlord shall have the right to attempt to obtain the Permits on [PER…" at bounding box center [299, 160] width 223 height 22
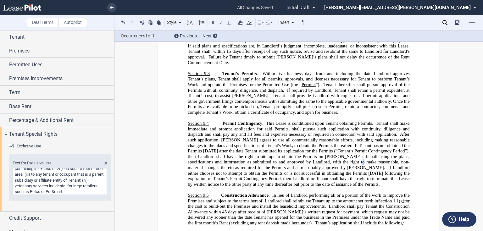
click at [334, 154] on span "”), then Landlord shall have the right to attempt to obtain the Permits on [PER…" at bounding box center [299, 160] width 223 height 22
click at [315, 165] on span "If Landlord either chooses not to attempt to obtain the Permits or is not succe…" at bounding box center [299, 176] width 223 height 22
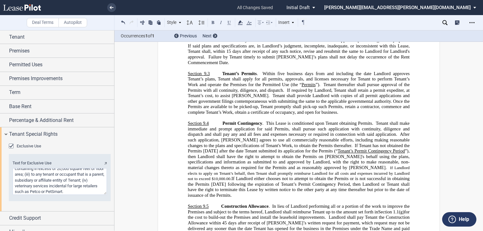
click at [301, 82] on span "Tenant thereafter shall pursue approval of the Permits with all continuity, dil…" at bounding box center [299, 87] width 223 height 11
click at [302, 82] on span "Permits" at bounding box center [309, 84] width 14 height 5
click at [344, 166] on span "If Landlord elects to apply on Tenant’s behalf, then Tenant shall promptly reim…" at bounding box center [299, 174] width 223 height 16
click at [356, 166] on span "If Landlord elects to apply on Tenant’s behalf, then Tenant shall promptly reim…" at bounding box center [299, 174] width 223 height 16
click at [315, 166] on span "If Landlord elects to apply for the Permits on Tenant’s behalf, then Tenant sha…" at bounding box center [299, 174] width 223 height 16
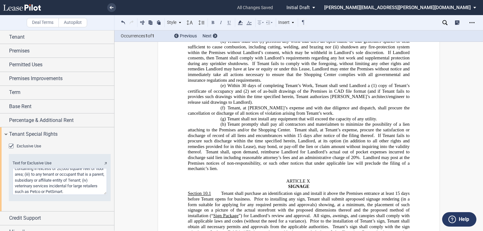
scroll to position [3305, 0]
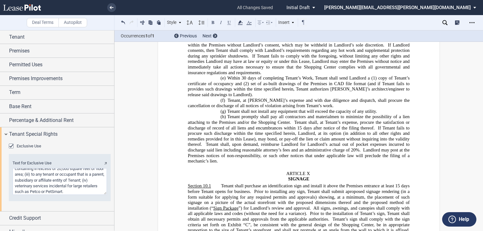
click at [257, 125] on span "If Tenant fails to procure such discharge within the time specified herein, Lan…" at bounding box center [299, 136] width 223 height 22
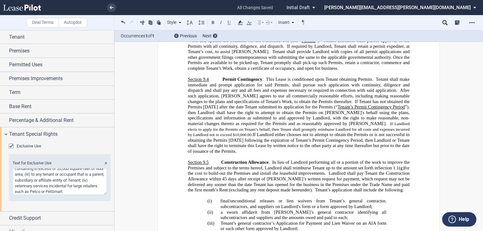
scroll to position [2676, 0]
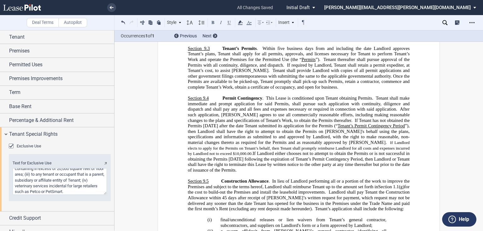
click at [291, 96] on span "Tenant shall make immediate and prompt application for said Permits, shall purs…" at bounding box center [299, 104] width 223 height 16
click at [292, 129] on span "”), then Landlord shall have the right to attempt to obtain the Permits on [PER…" at bounding box center [299, 134] width 223 height 22
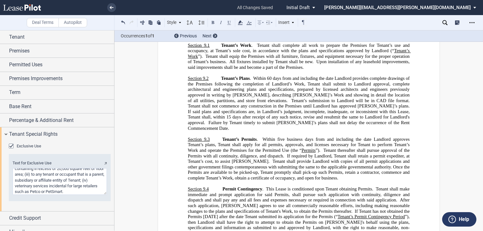
scroll to position [2550, 0]
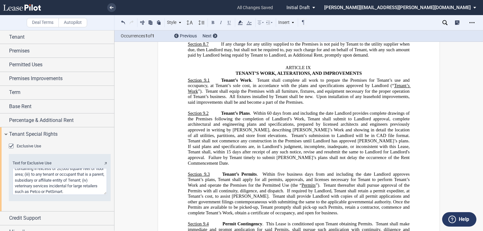
click at [324, 111] on span "days from and including the date Landlord provides complete drawings of the Pre…" at bounding box center [299, 124] width 223 height 27
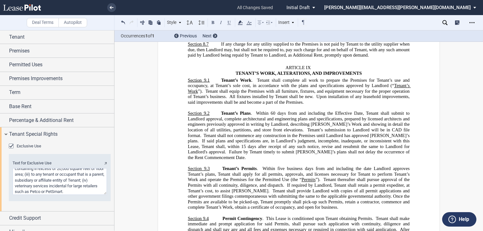
click at [225, 135] on span "Tenant shall not commence any construction in the Premises until Landlord has a…" at bounding box center [299, 138] width 223 height 11
click at [256, 111] on span "Within 60" at bounding box center [266, 113] width 20 height 5
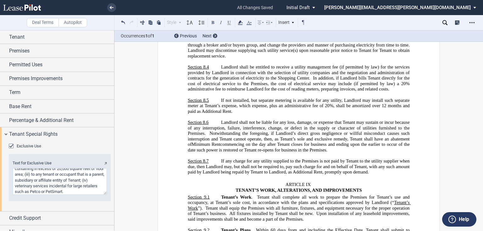
click at [329, 104] on span "20%, shall be amortized over 12" at bounding box center [355, 105] width 61 height 5
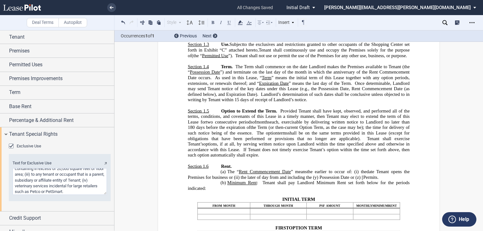
scroll to position [402, 0]
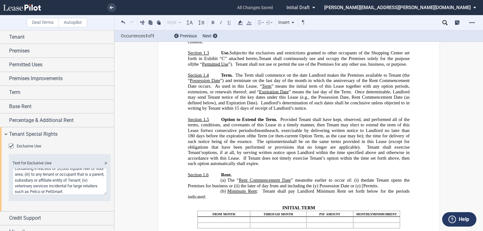
click at [234, 80] on span "The Term shall commence on the date Landlord makes the Premises available to Te…" at bounding box center [299, 77] width 223 height 11
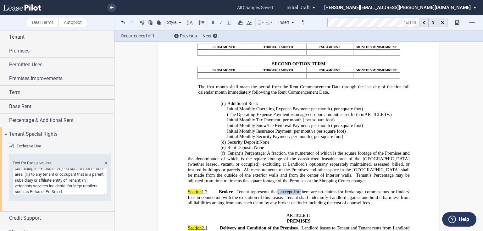
scroll to position [156, 0]
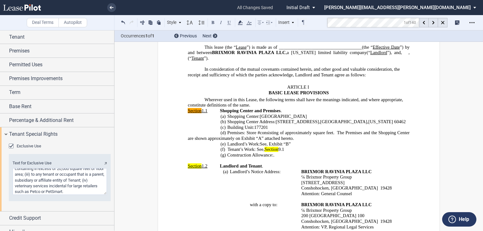
click at [293, 149] on p "(f) Tenant’s Work: See, ﻿ Section 9.1 ﻿" at bounding box center [299, 150] width 222 height 6
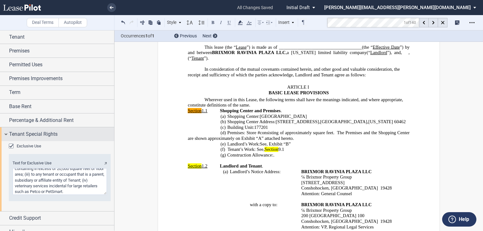
click at [72, 131] on div "Tenant Special Rights" at bounding box center [61, 135] width 105 height 8
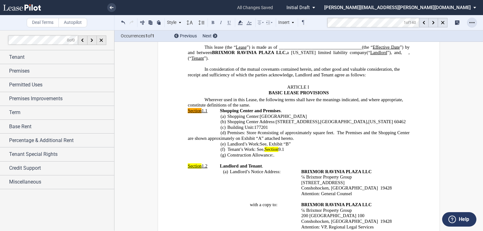
click at [473, 22] on icon "Open Lease options menu" at bounding box center [472, 22] width 5 height 5
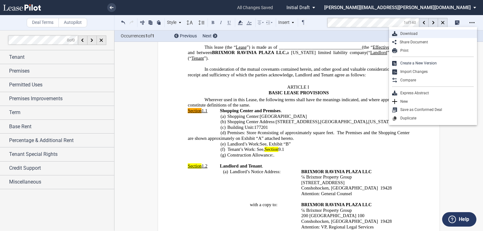
click at [406, 36] on div "Download" at bounding box center [435, 33] width 77 height 5
